Goal: Information Seeking & Learning: Learn about a topic

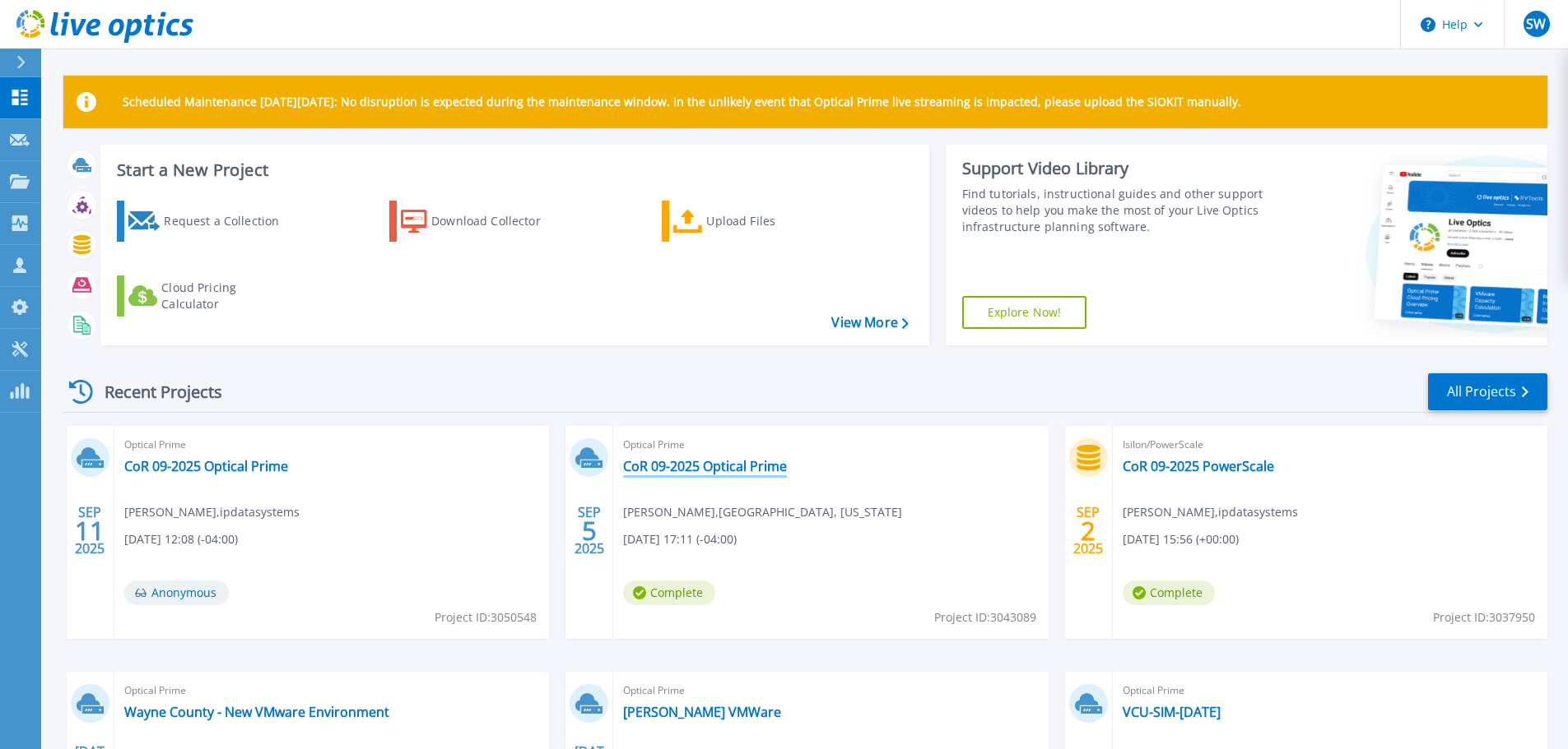
click at [749, 469] on link "CoR 09-2025 Optical Prime" at bounding box center [704, 466] width 163 height 17
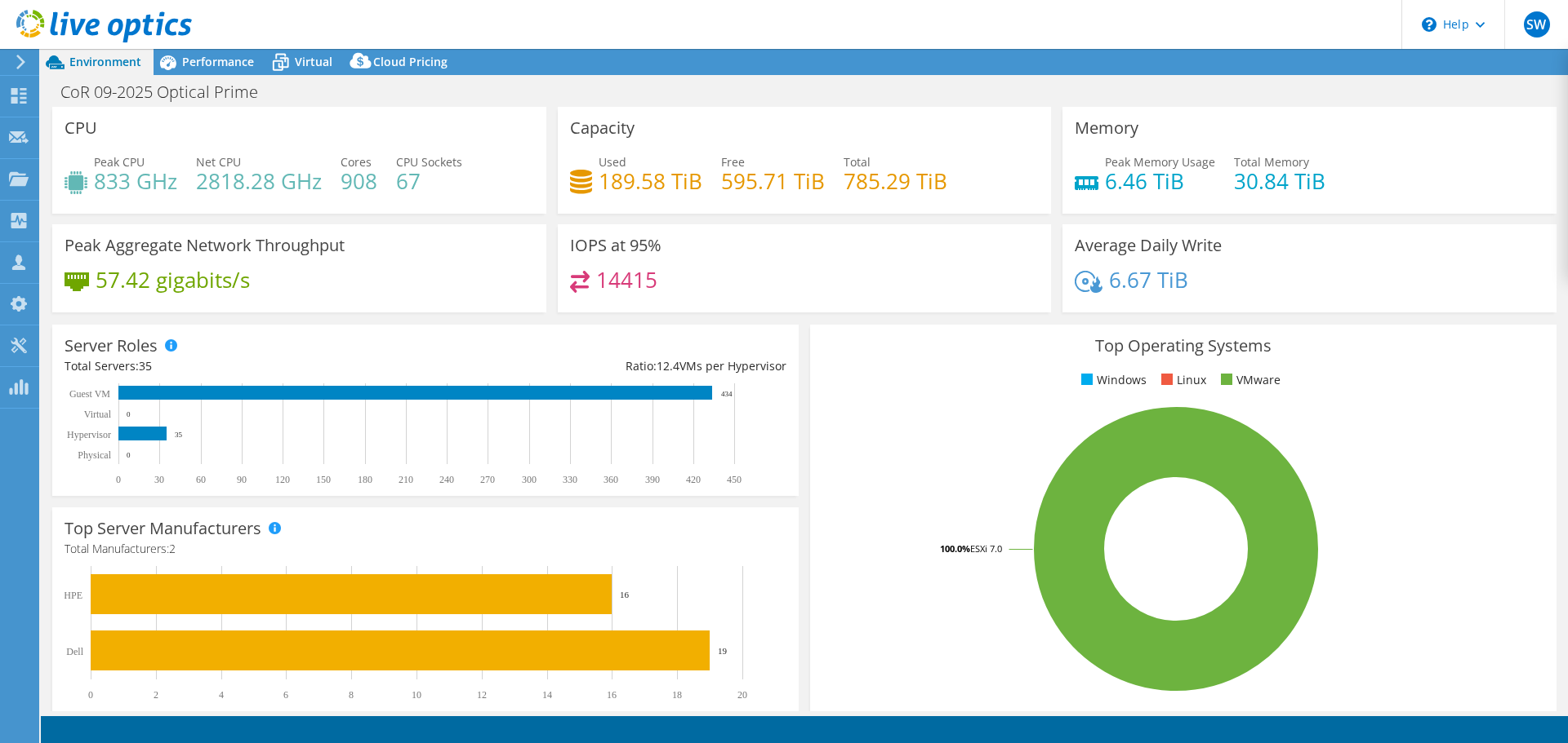
select select "USD"
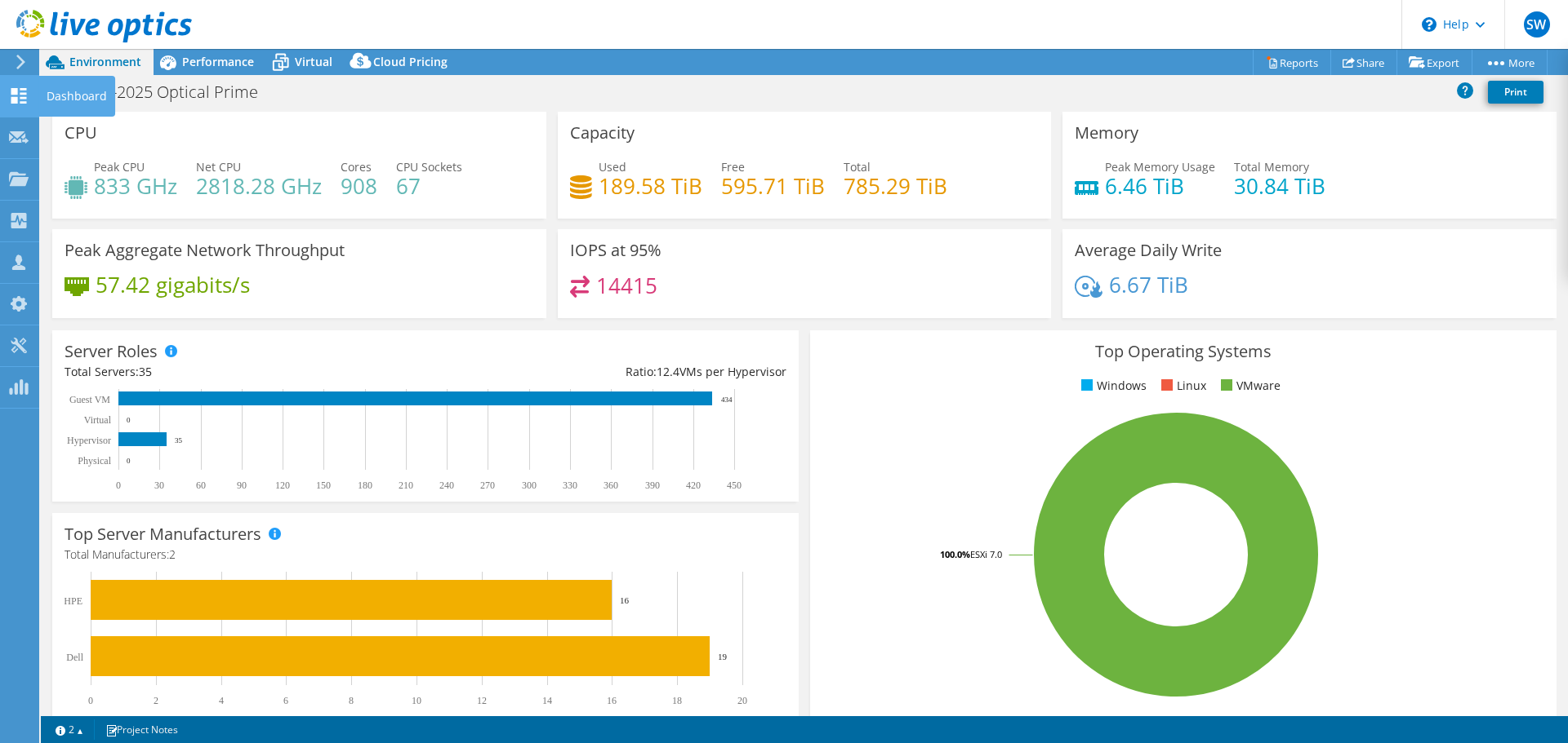
click at [21, 88] on icon at bounding box center [19, 96] width 20 height 16
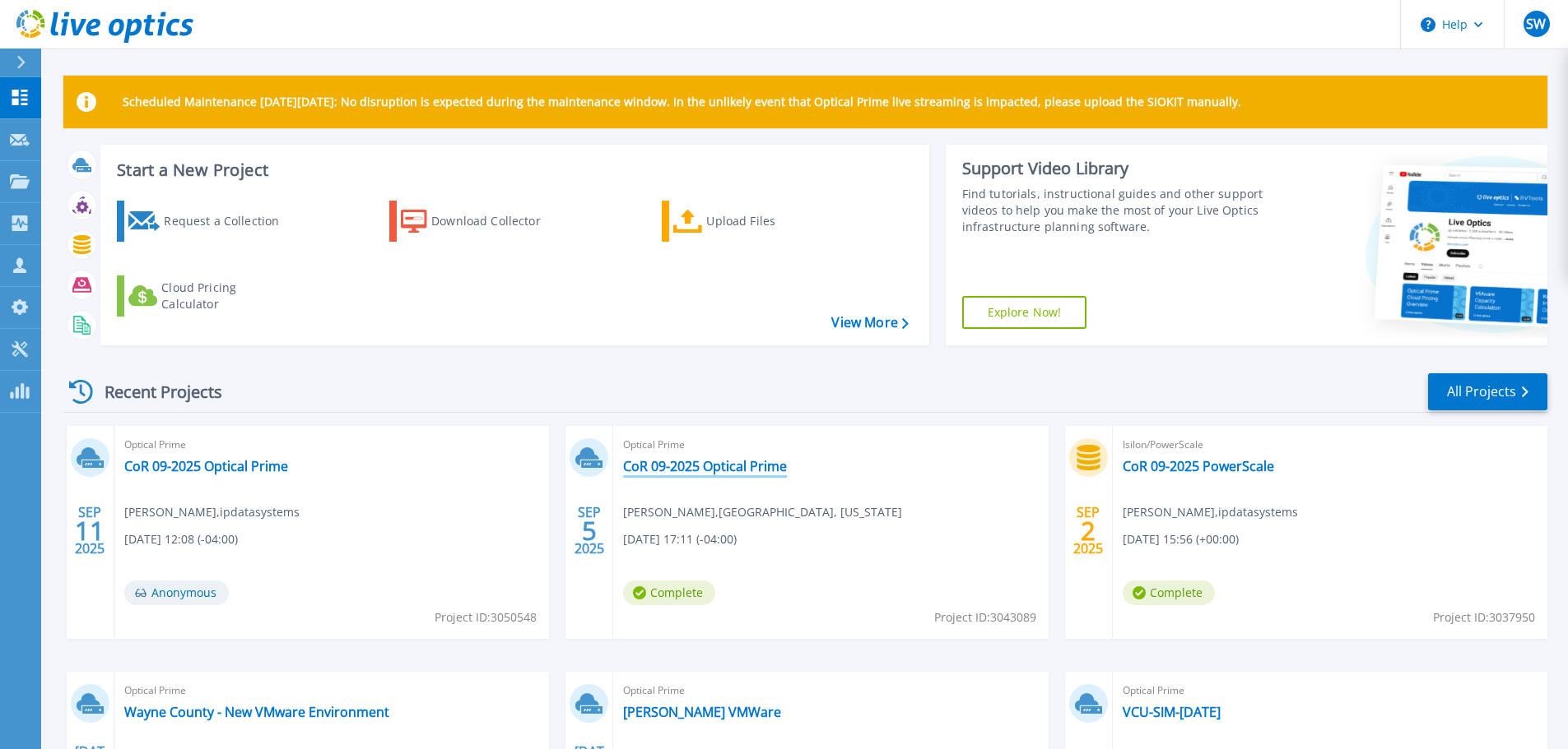
click at [709, 466] on link "CoR 09-2025 Optical Prime" at bounding box center [704, 466] width 163 height 17
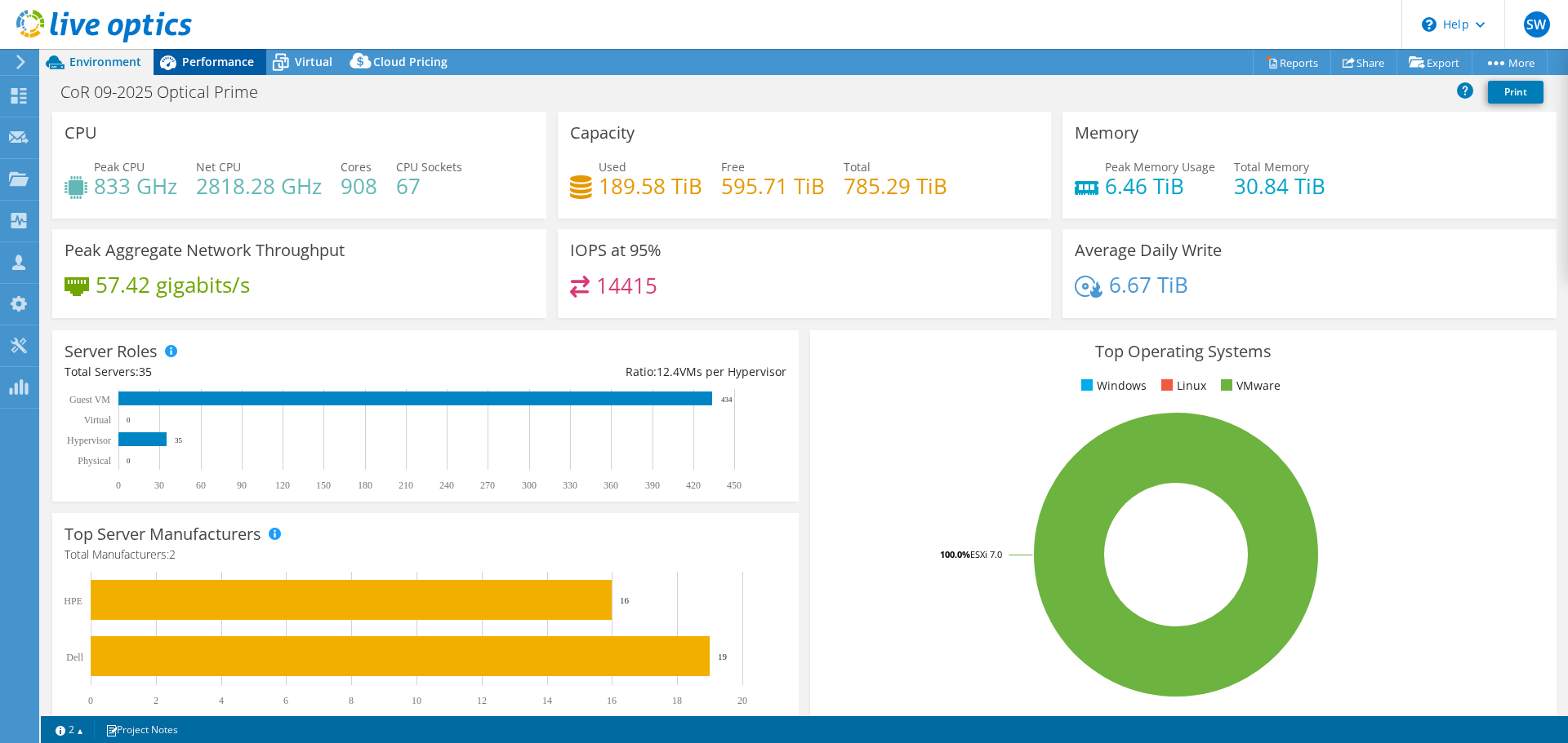
click at [218, 62] on span "Performance" at bounding box center [217, 61] width 72 height 16
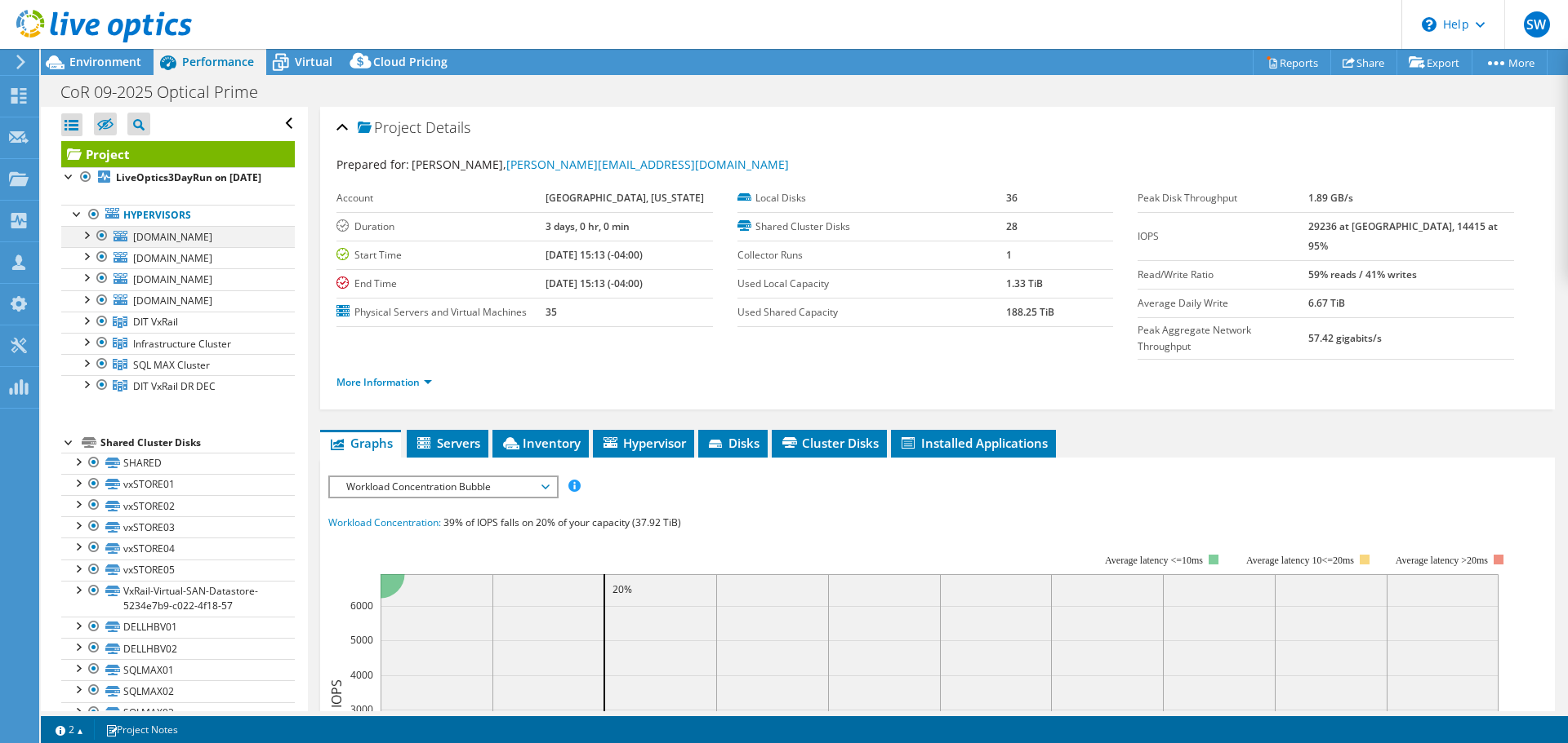
click at [104, 246] on div at bounding box center [102, 236] width 17 height 20
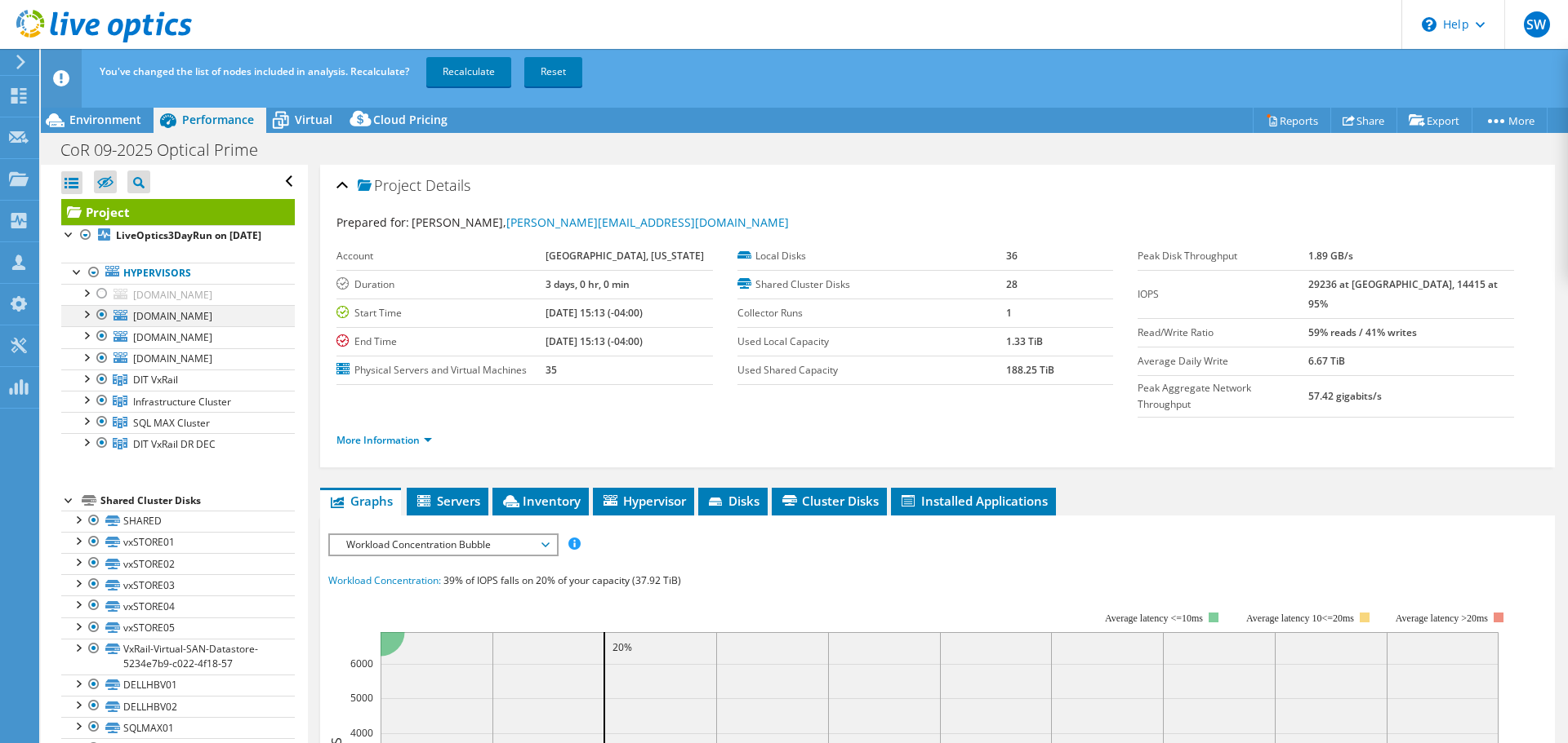
click at [101, 325] on div at bounding box center [102, 315] width 17 height 20
click at [99, 346] on div at bounding box center [102, 336] width 17 height 20
click at [100, 368] on div at bounding box center [102, 358] width 17 height 20
click at [96, 389] on div at bounding box center [102, 379] width 17 height 20
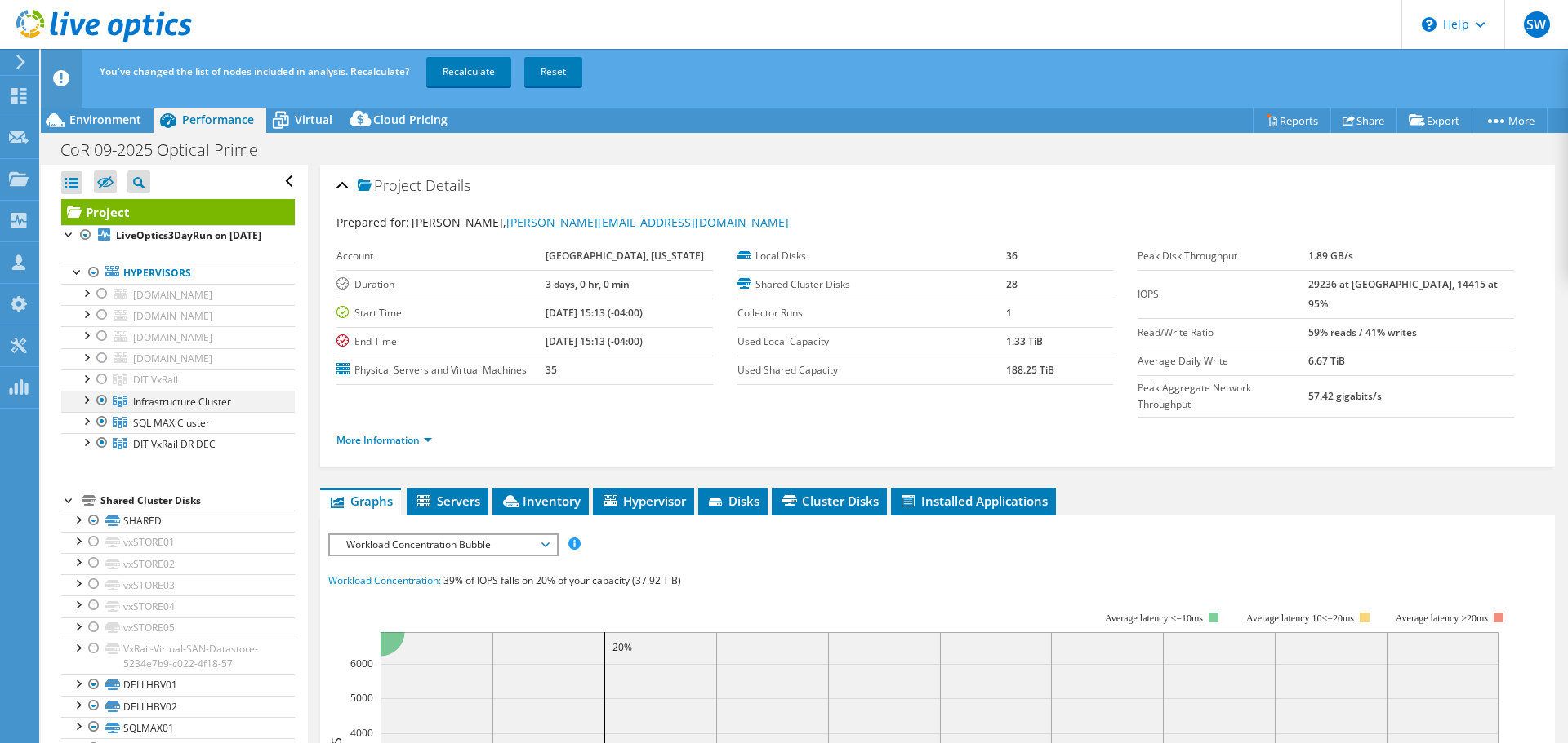
click at [98, 411] on div at bounding box center [102, 400] width 17 height 20
click at [98, 453] on div at bounding box center [102, 442] width 17 height 20
click at [490, 64] on link "Recalculate" at bounding box center [468, 72] width 85 height 30
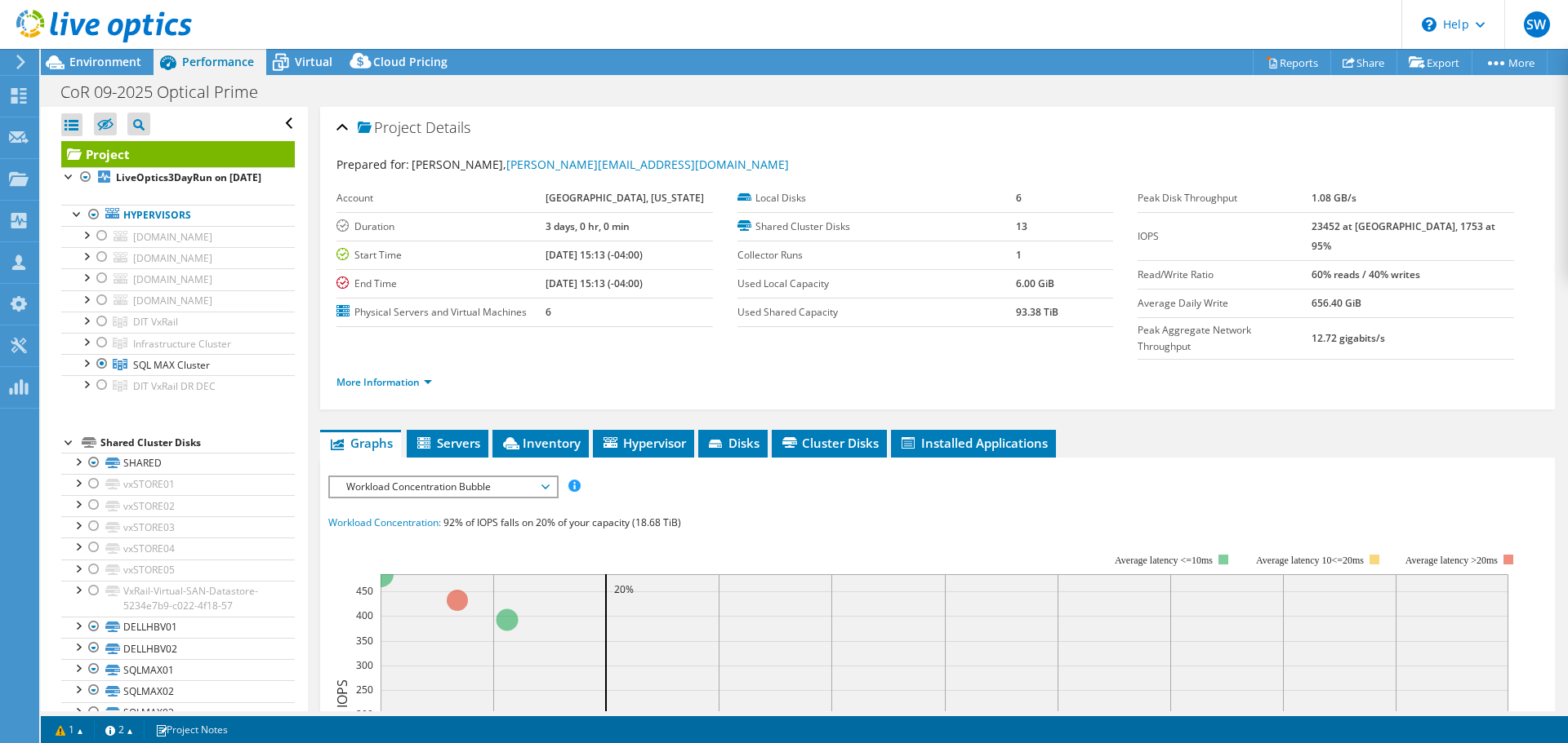
click at [703, 514] on div "Workload Concentration: 92% of IOPS falls on 20% of your capacity (18.68 TiB)" at bounding box center [937, 522] width 1219 height 18
click at [387, 375] on link "More Information" at bounding box center [384, 382] width 96 height 14
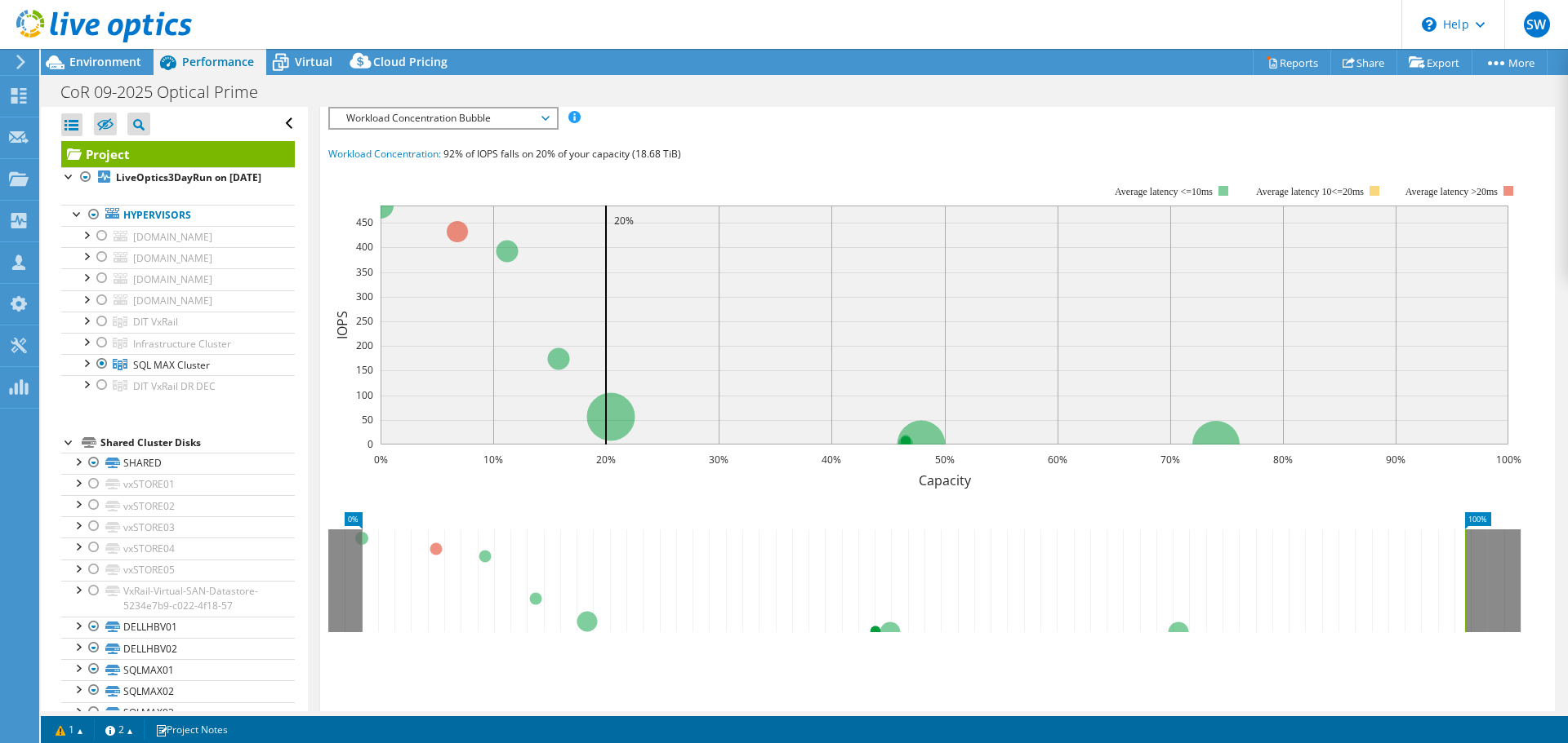
scroll to position [615, 0]
click at [86, 371] on div at bounding box center [86, 362] width 17 height 17
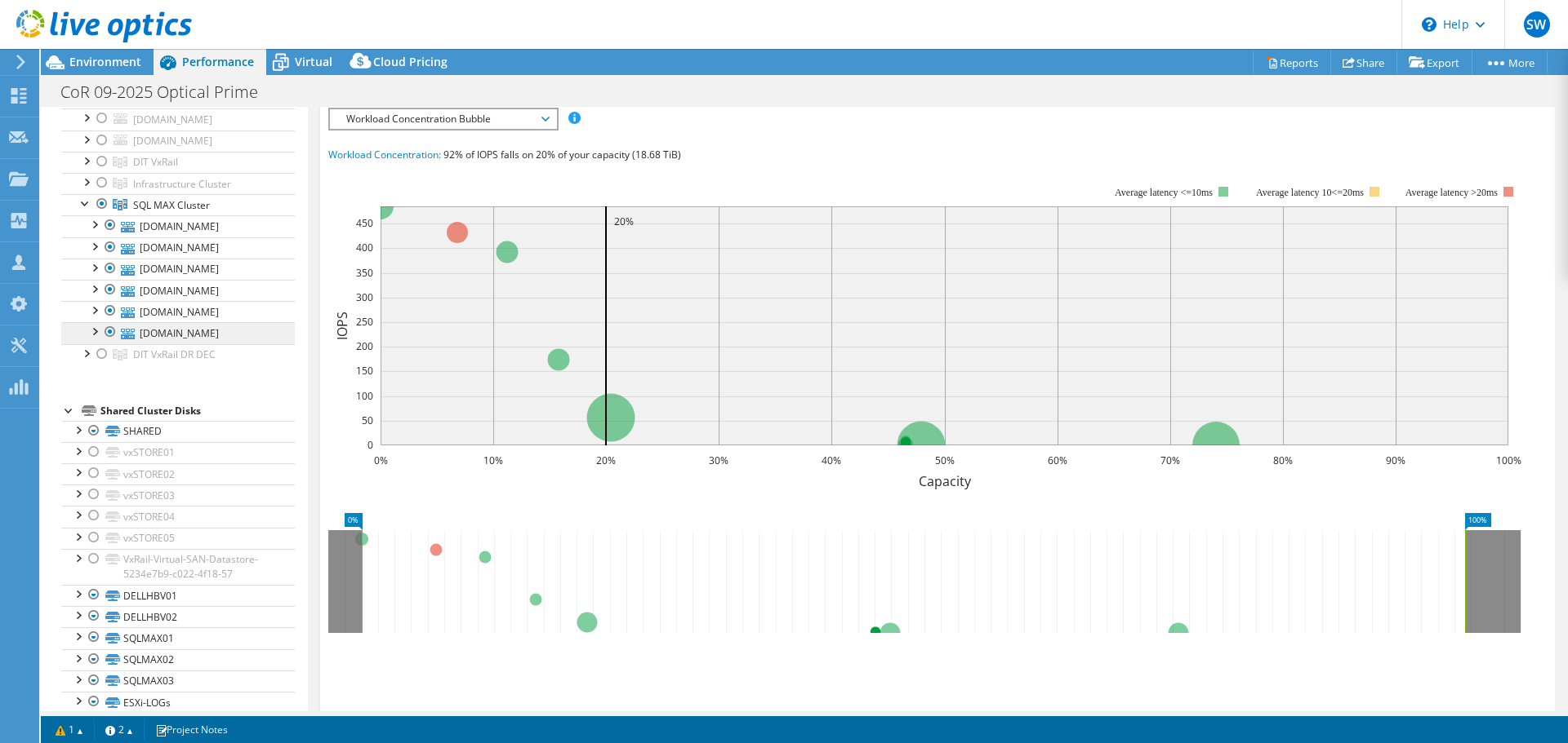
scroll to position [162, 0]
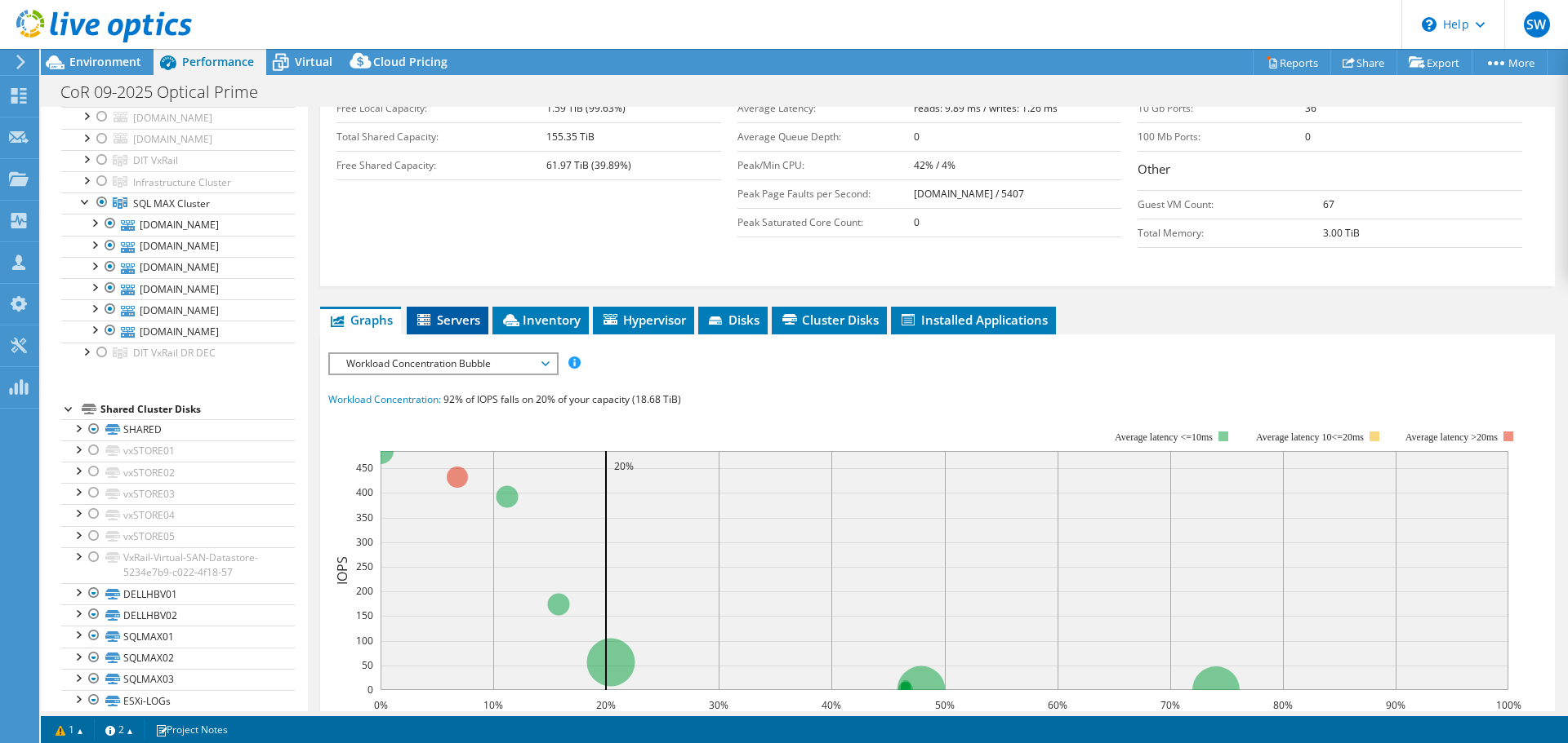
click at [433, 314] on icon at bounding box center [426, 320] width 17 height 14
